Goal: Find specific page/section: Find specific page/section

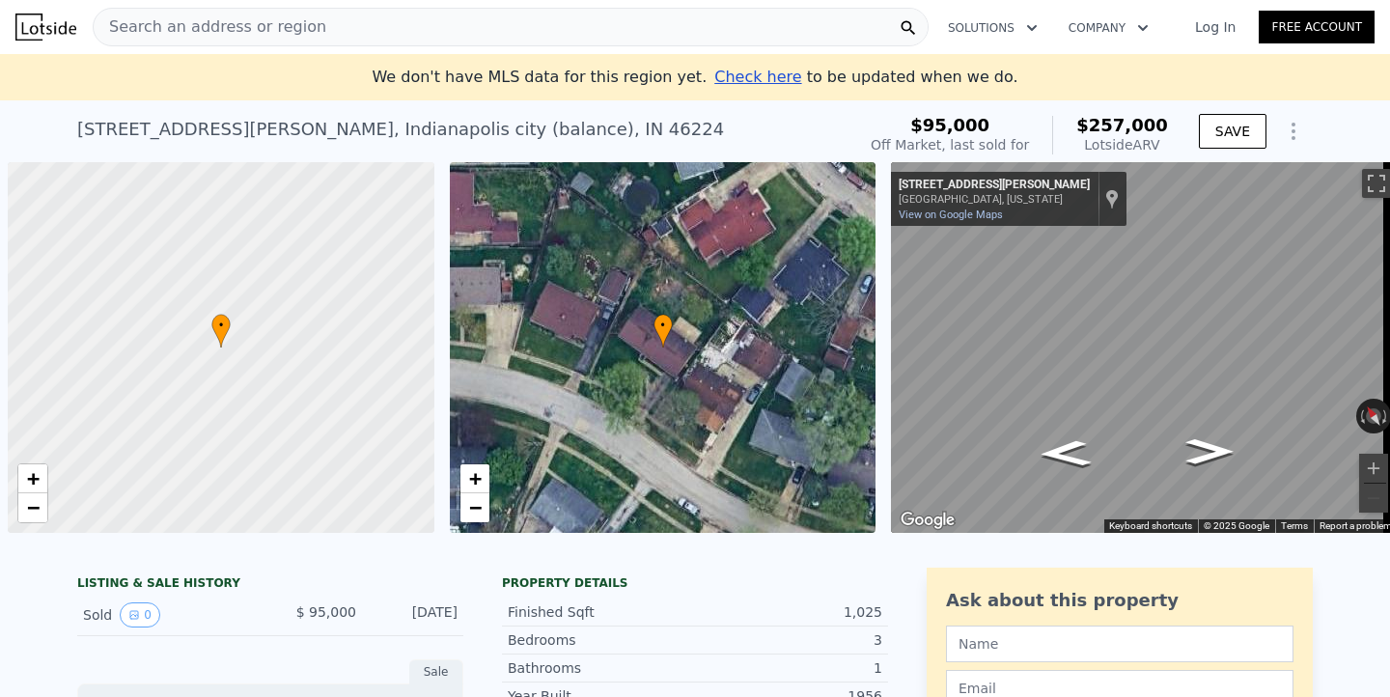
scroll to position [0, 8]
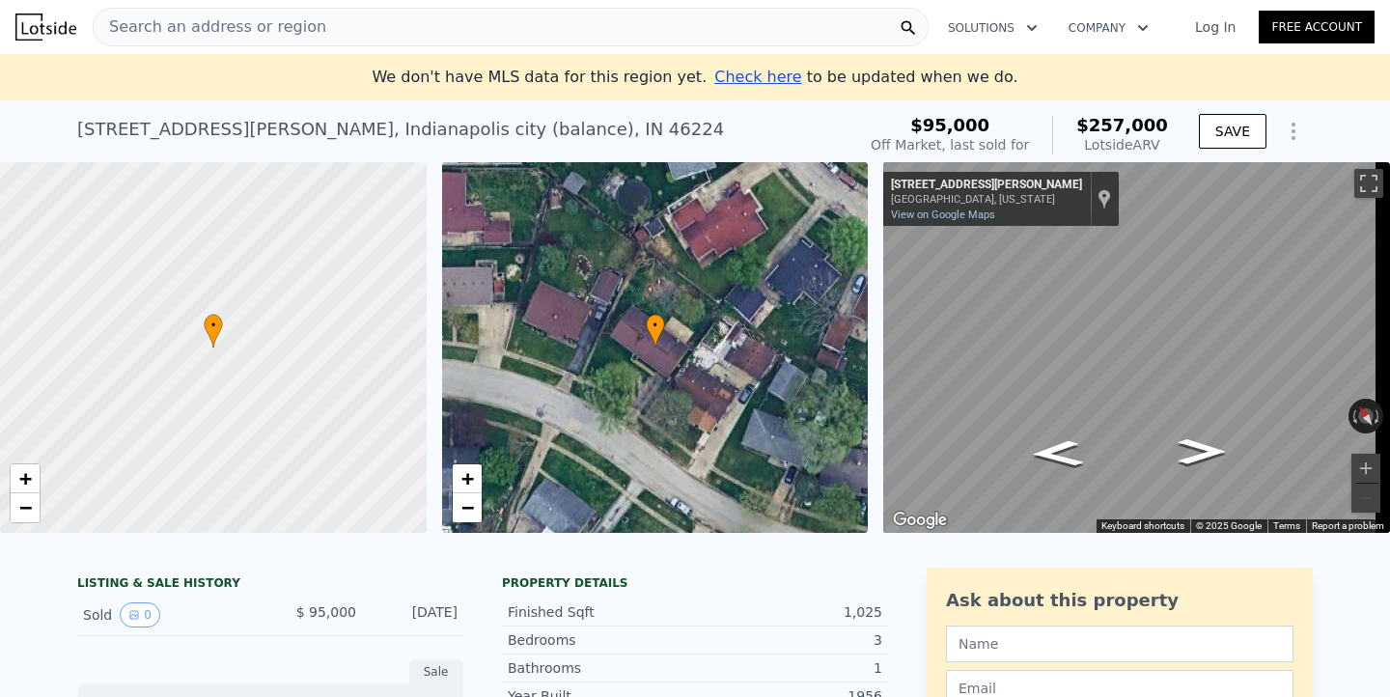
click at [359, 22] on div "Search an address or region" at bounding box center [511, 27] width 836 height 39
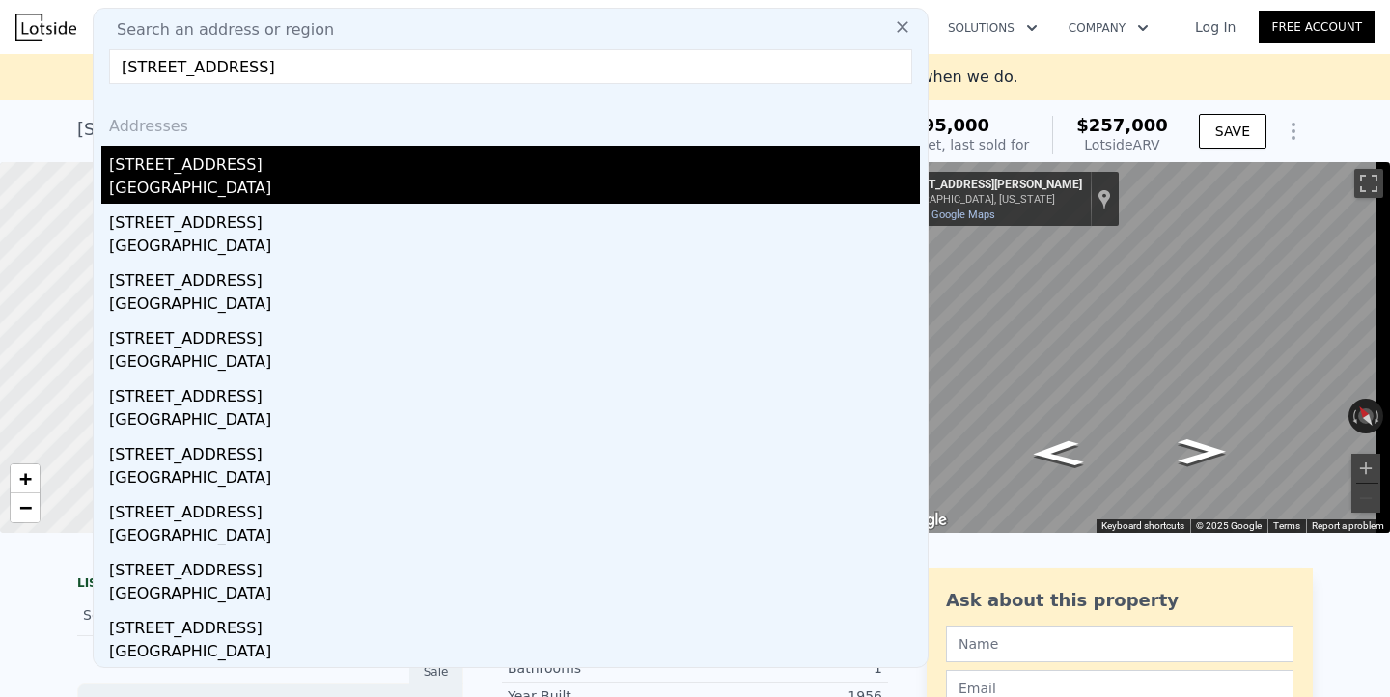
type input "[STREET_ADDRESS]"
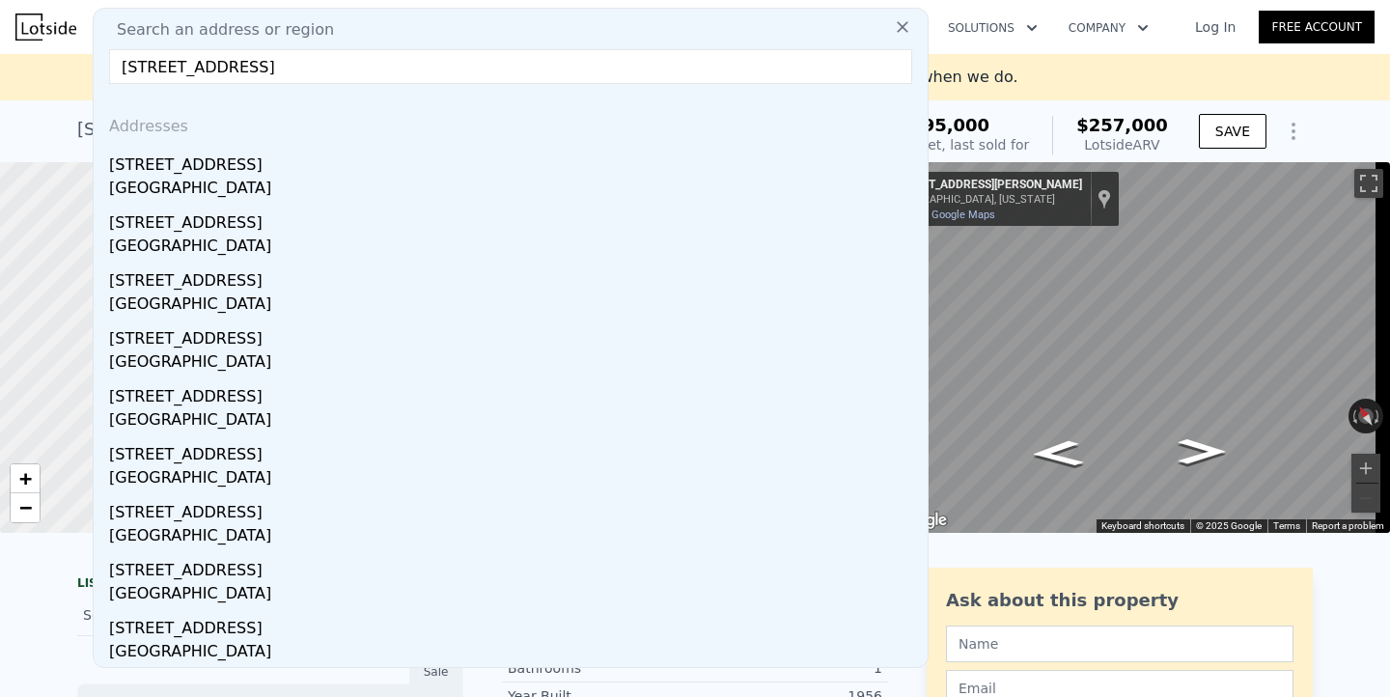
click at [510, 150] on div "[STREET_ADDRESS]" at bounding box center [514, 161] width 811 height 31
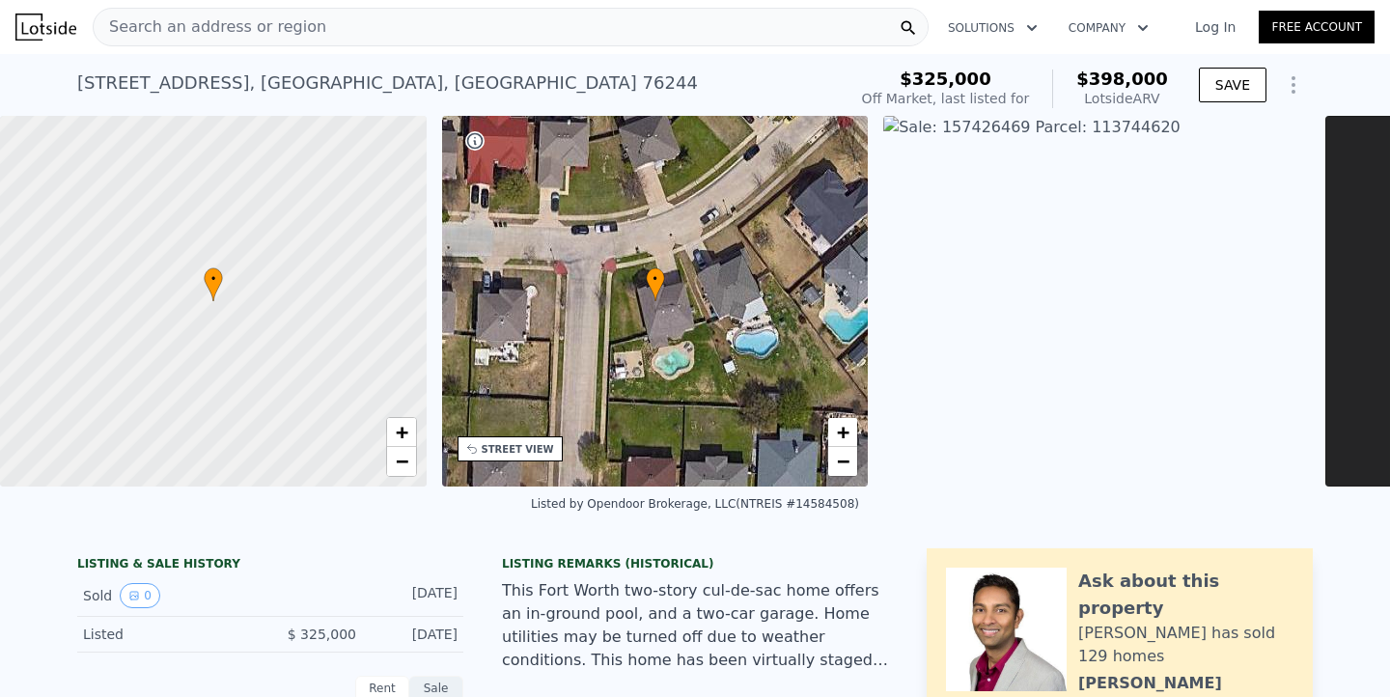
click at [521, 30] on div "Search an address or region" at bounding box center [511, 27] width 836 height 39
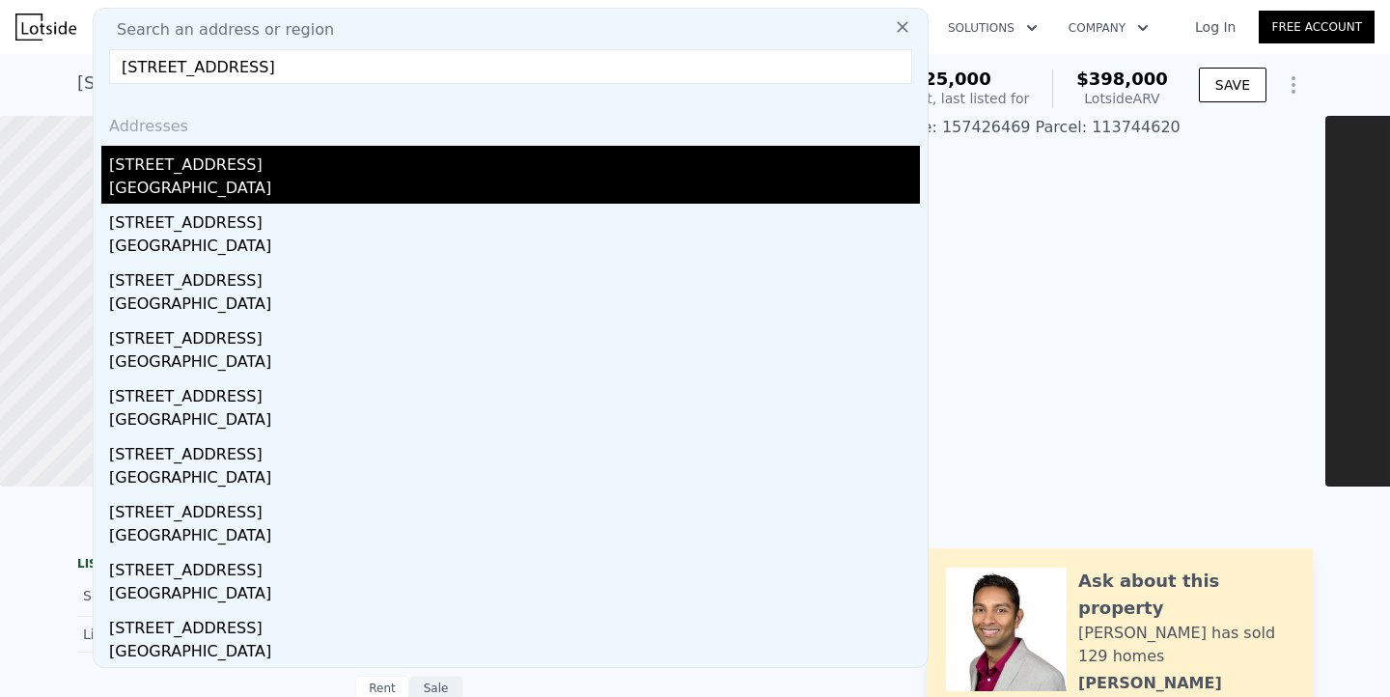
type input "[STREET_ADDRESS]"
click at [429, 160] on div "[STREET_ADDRESS]" at bounding box center [514, 161] width 811 height 31
